Goal: Information Seeking & Learning: Check status

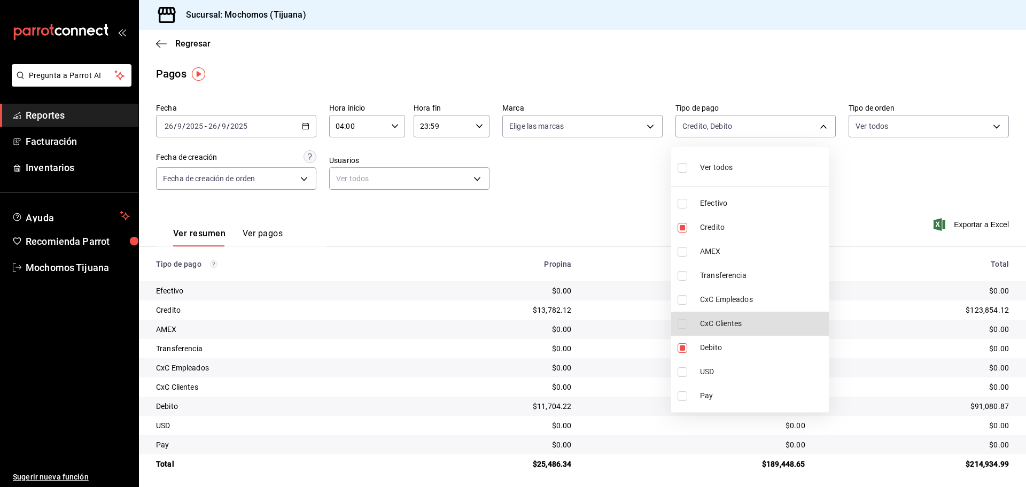
click at [160, 42] on div at bounding box center [513, 243] width 1026 height 487
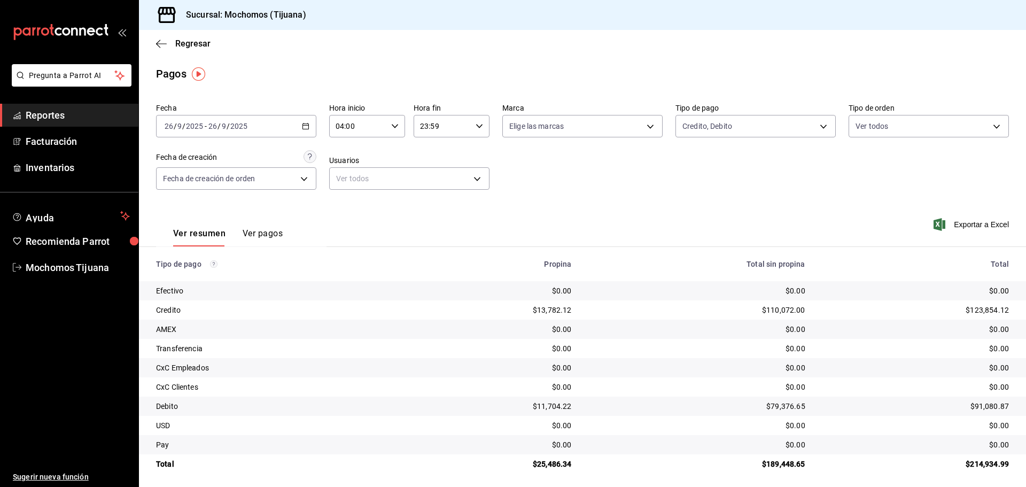
click at [160, 42] on icon "button" at bounding box center [161, 44] width 11 height 10
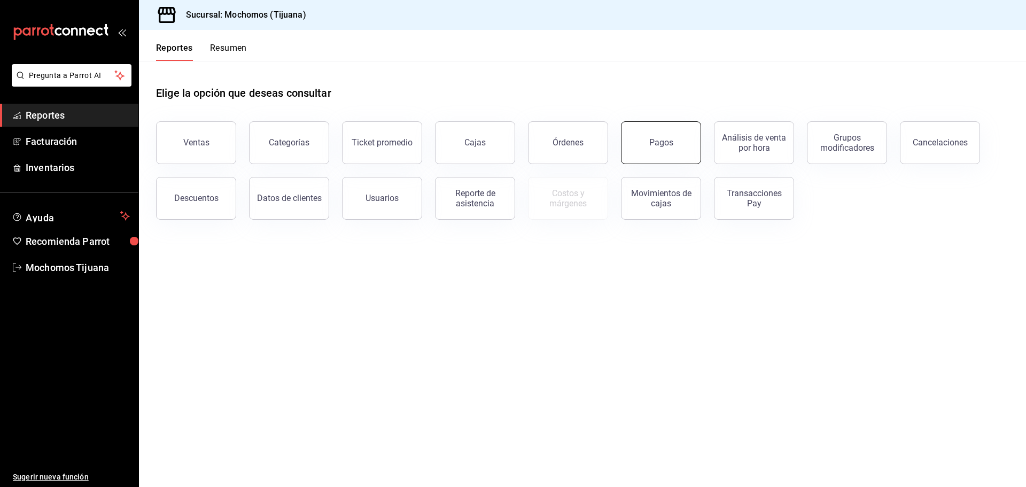
click at [648, 140] on button "Pagos" at bounding box center [661, 142] width 80 height 43
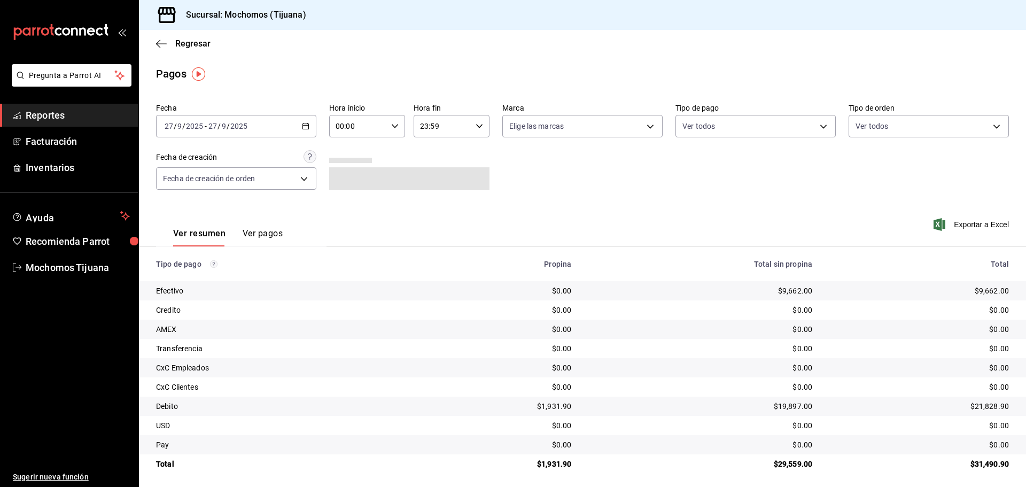
click at [306, 129] on \(Stroke\) "button" at bounding box center [305, 126] width 6 height 6
click at [218, 274] on span "Rango de fechas" at bounding box center [206, 278] width 83 height 11
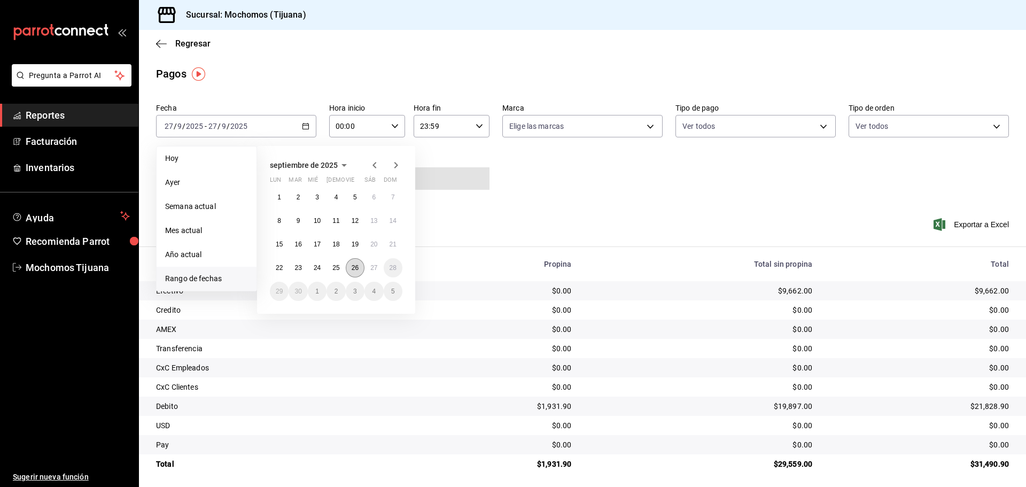
click at [353, 270] on abbr "26" at bounding box center [355, 267] width 7 height 7
click at [367, 265] on button "27" at bounding box center [373, 267] width 19 height 19
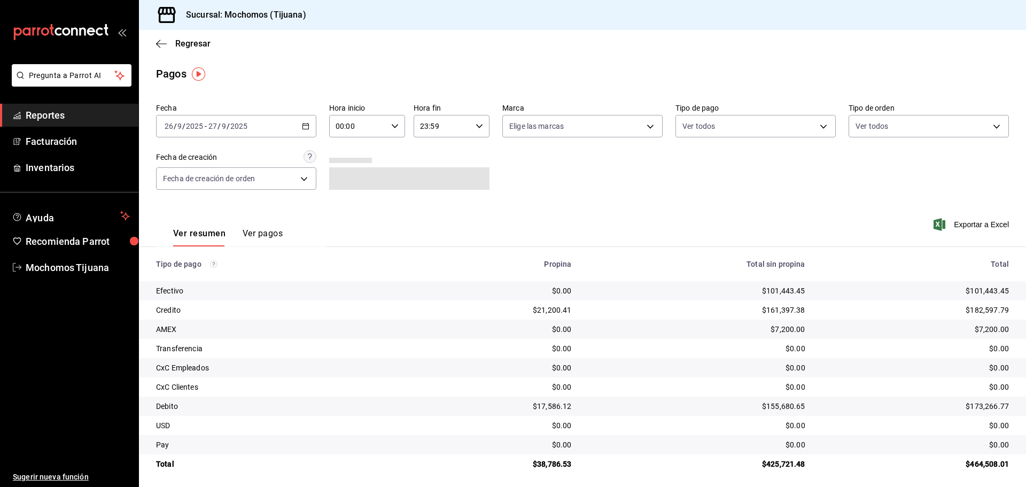
click at [394, 126] on \(Stroke\) "button" at bounding box center [395, 126] width 6 height 4
click at [348, 206] on span "04" at bounding box center [346, 202] width 21 height 9
type input "04:00"
click at [479, 123] on div at bounding box center [513, 243] width 1026 height 487
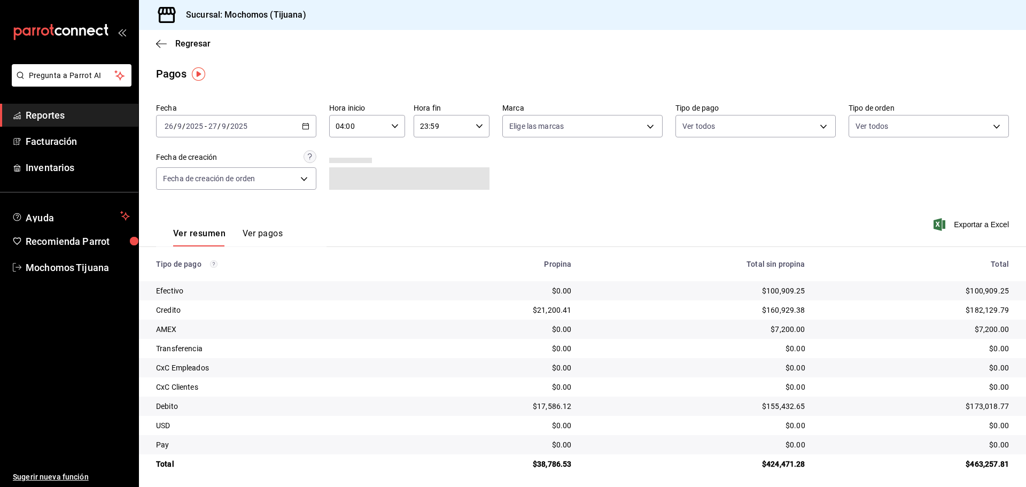
click at [477, 124] on icon "button" at bounding box center [479, 125] width 7 height 7
click at [419, 201] on button "04" at bounding box center [430, 202] width 34 height 21
click at [463, 156] on span "00" at bounding box center [470, 153] width 21 height 9
type input "04:00"
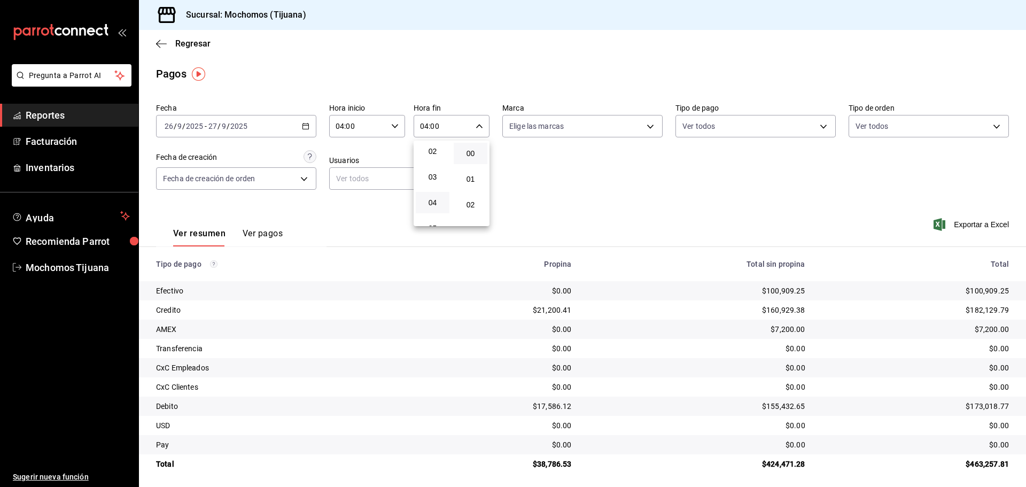
click at [815, 131] on div at bounding box center [513, 243] width 1026 height 487
click at [815, 129] on body "Pregunta a Parrot AI Reportes Facturación Inventarios Ayuda Recomienda Parrot M…" at bounding box center [513, 243] width 1026 height 487
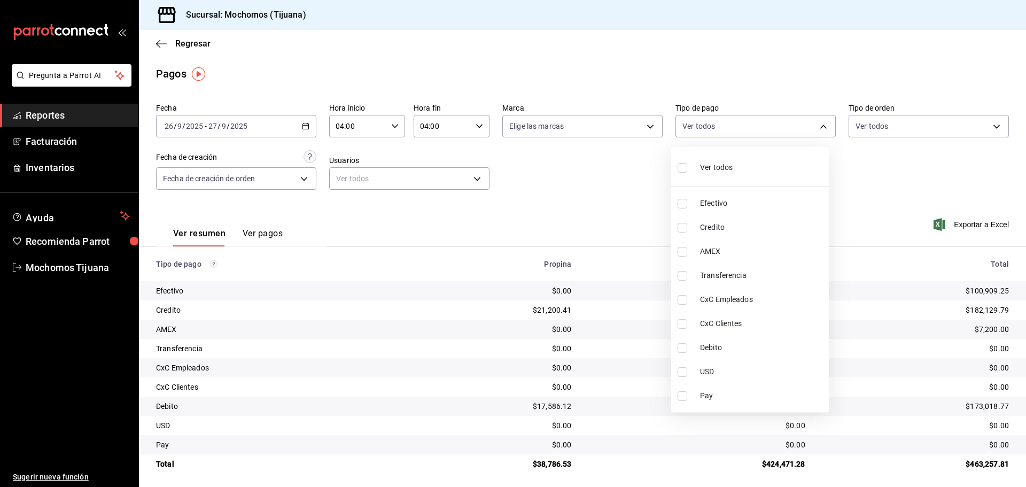
click at [741, 235] on li "Credito" at bounding box center [750, 227] width 158 height 24
type input "a27a072c-b141-4985-9f83-ae60dbe2196b"
checkbox input "true"
click at [739, 340] on li "Debito" at bounding box center [755, 348] width 158 height 24
type input "a27a072c-b141-4985-9f83-ae60dbe2196b,b7370aa5-450f-4a05-bab4-2784151f97fb"
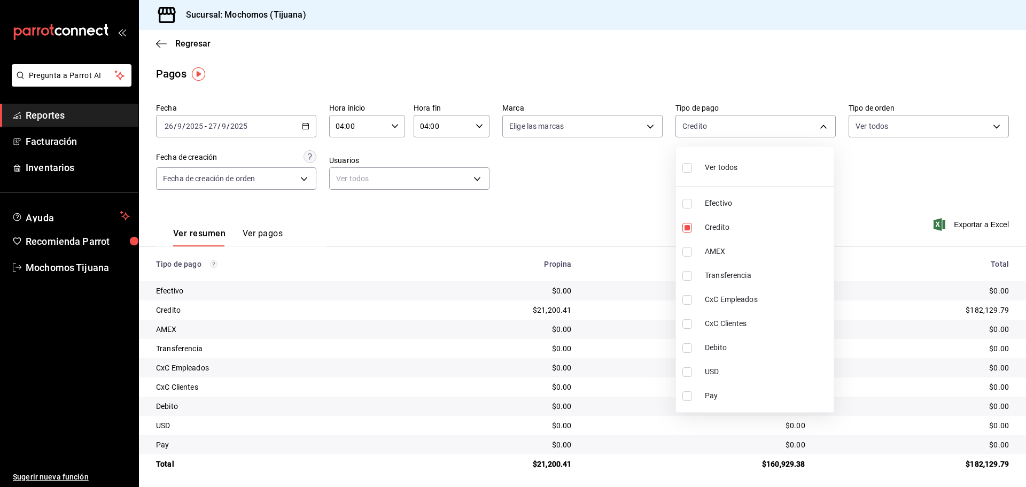
checkbox input "true"
click at [714, 248] on span "AMEX" at bounding box center [767, 251] width 125 height 11
type input "a27a072c-b141-4985-9f83-ae60dbe2196b,b7370aa5-450f-4a05-bab4-2784151f97fb,28e67…"
checkbox input "true"
